Goal: Transaction & Acquisition: Purchase product/service

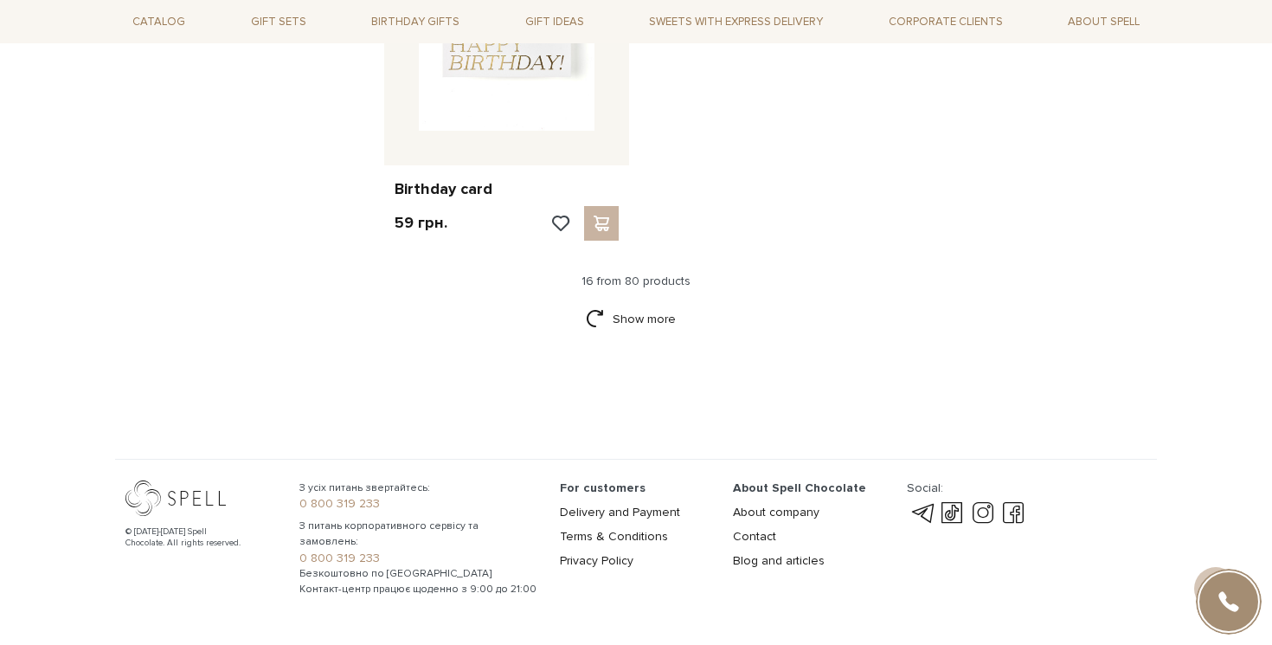
scroll to position [2133, 0]
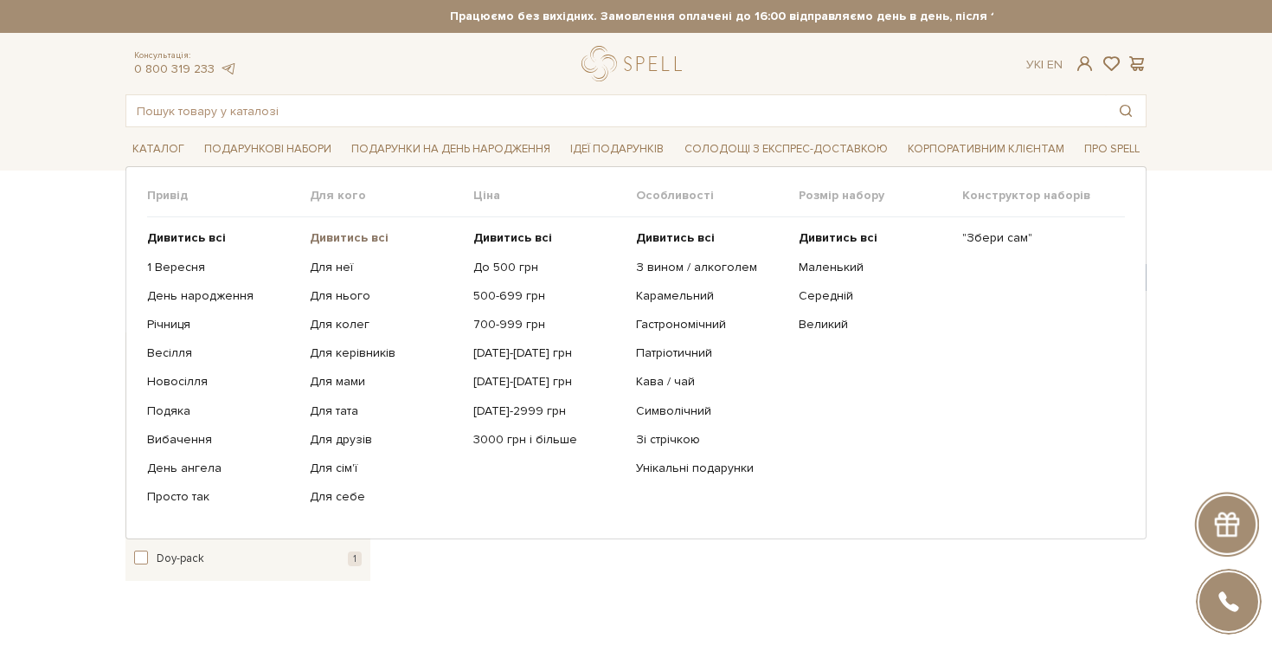
click at [330, 238] on b "Дивитись всі" at bounding box center [349, 237] width 79 height 15
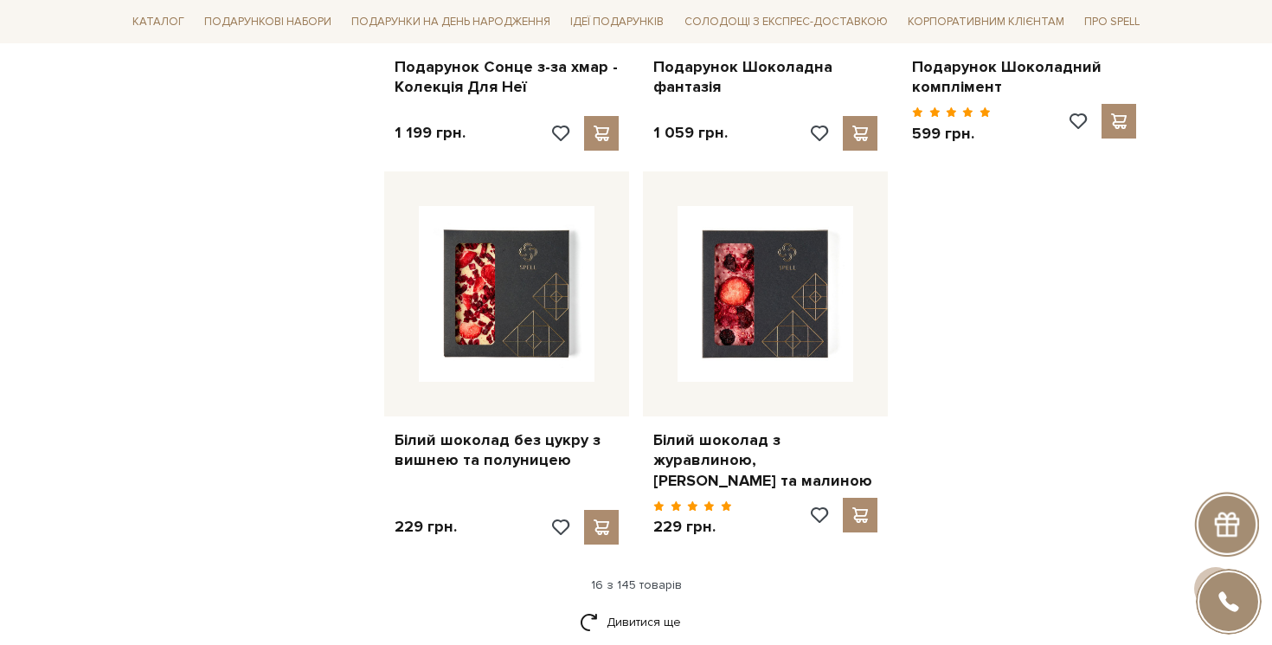
scroll to position [2325, 0]
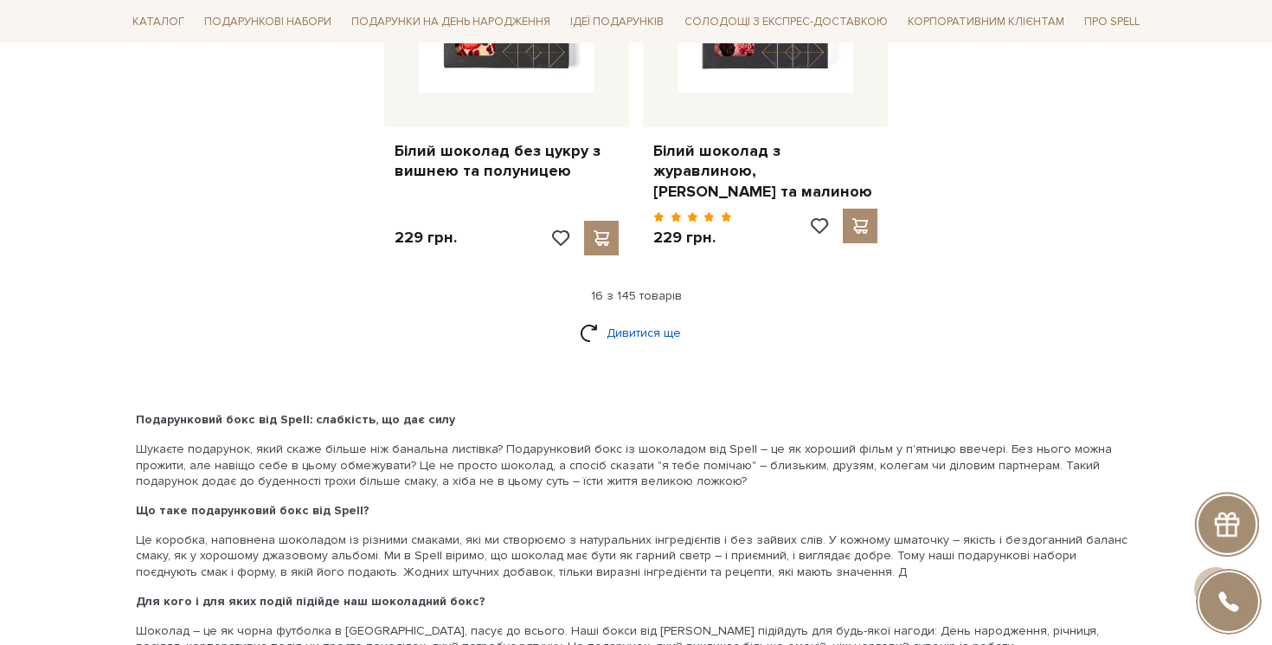
click at [639, 324] on link "Дивитися ще" at bounding box center [636, 333] width 112 height 30
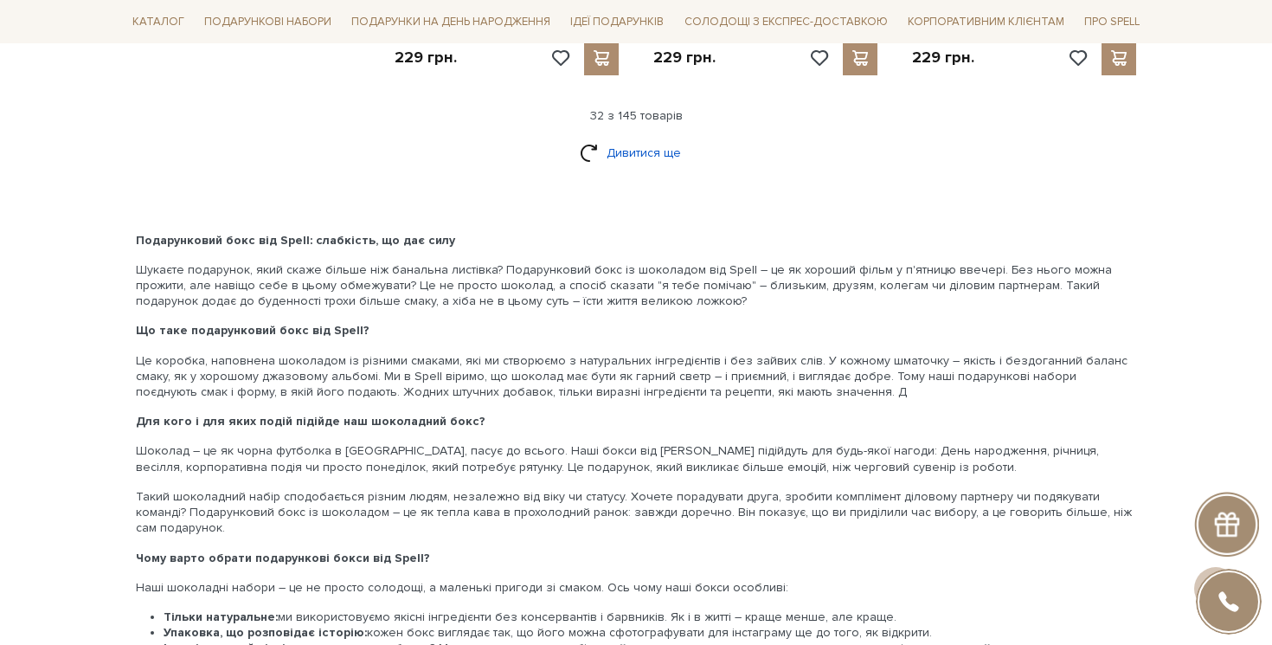
scroll to position [4162, 0]
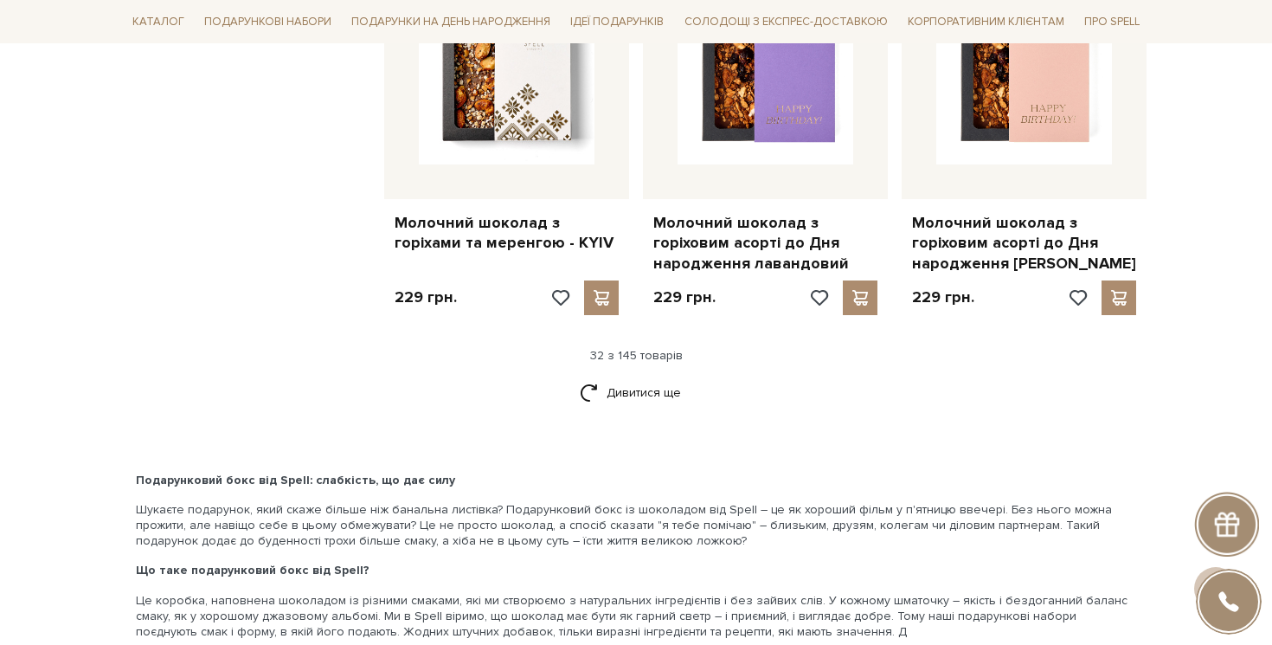
click at [658, 348] on div "32 з 145 товарів" at bounding box center [636, 356] width 1035 height 16
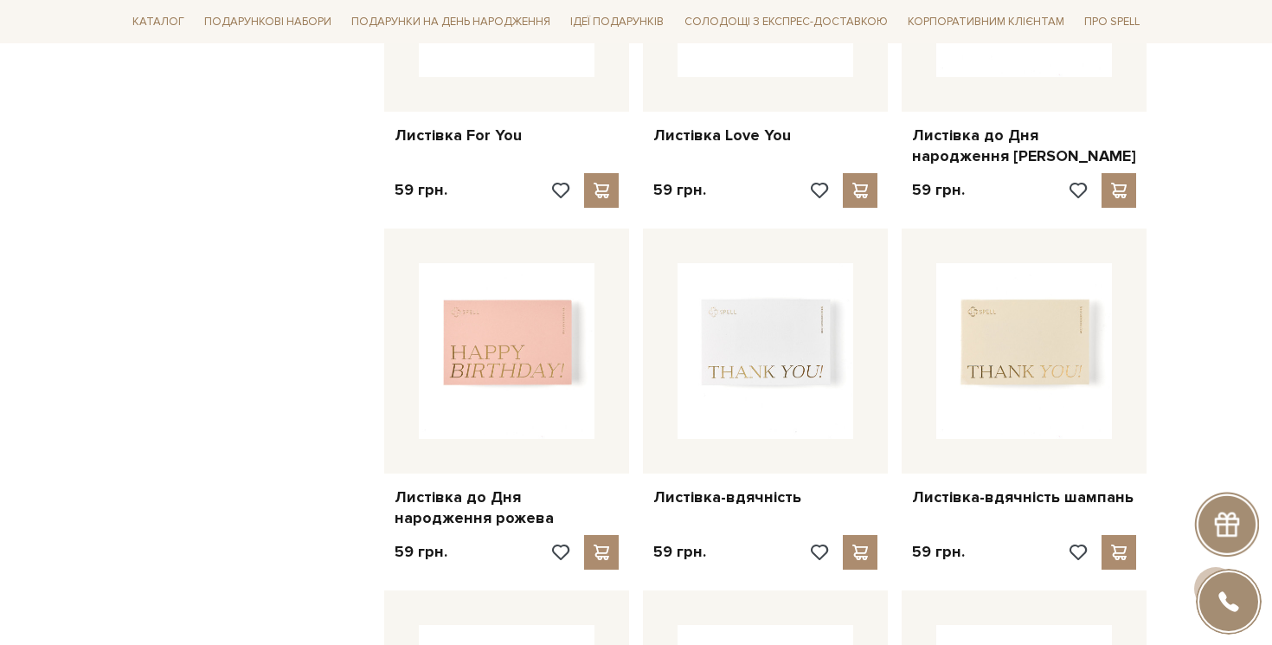
scroll to position [3332, 0]
